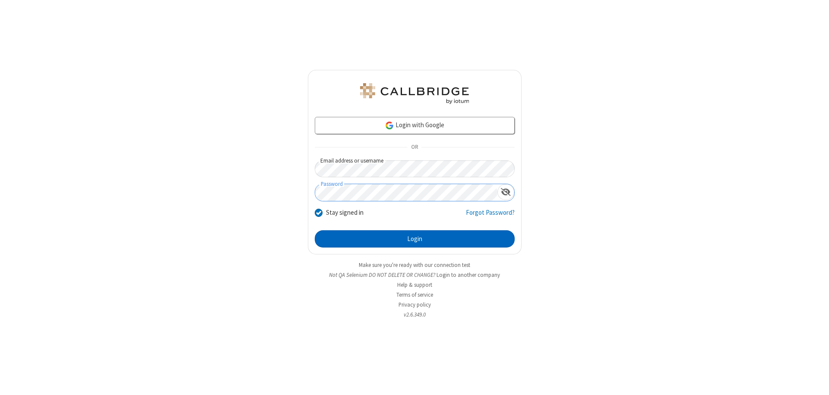
click at [414, 239] on button "Login" at bounding box center [415, 239] width 200 height 17
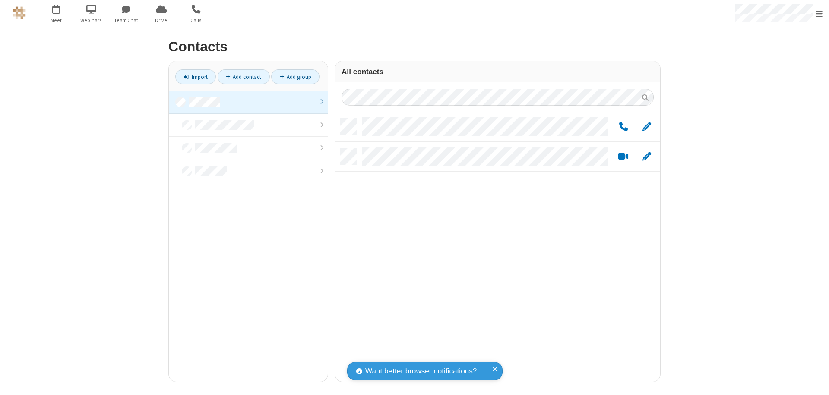
scroll to position [263, 319]
click at [248, 102] on link at bounding box center [248, 102] width 159 height 23
click at [295, 77] on link "Add group" at bounding box center [295, 77] width 48 height 15
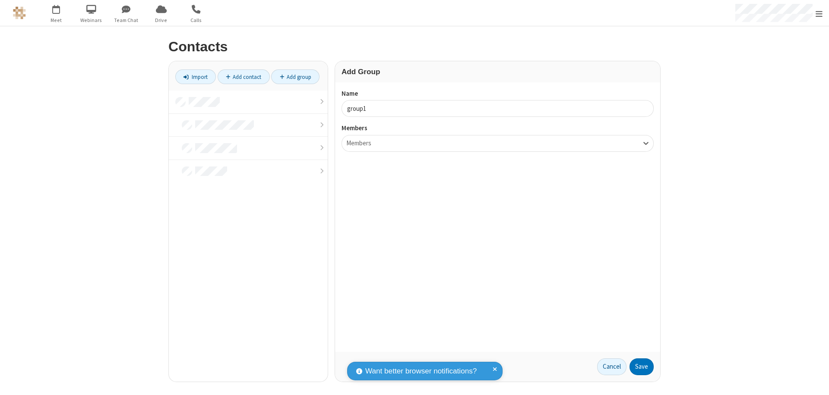
type input "group1"
type input "name18"
